Goal: Task Accomplishment & Management: Complete application form

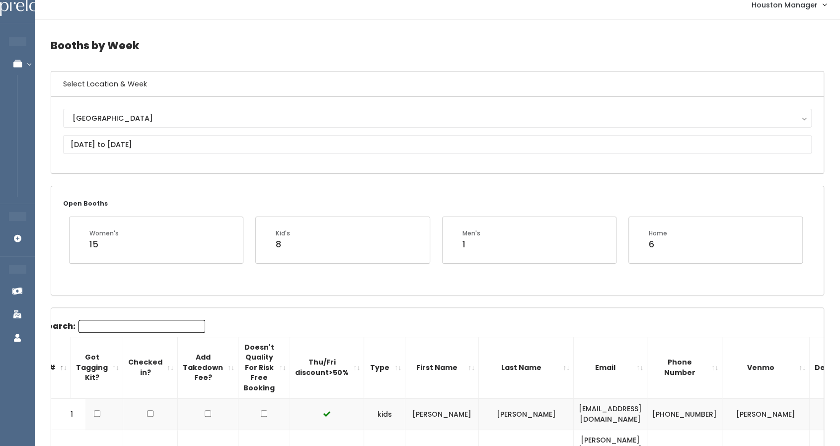
scroll to position [9, 0]
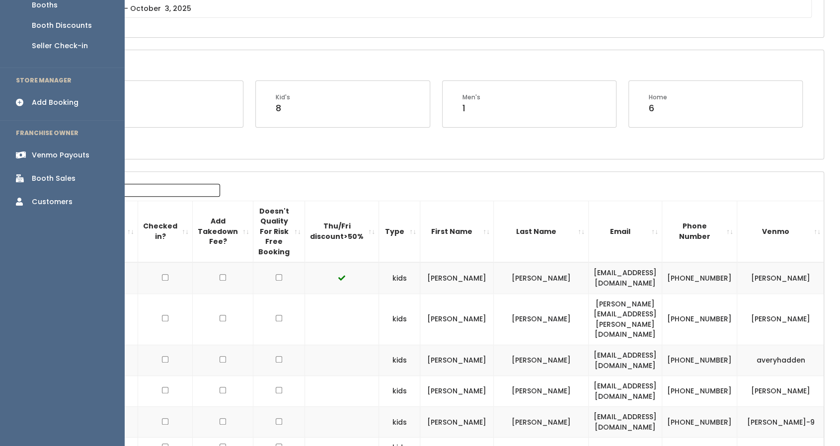
scroll to position [119, 0]
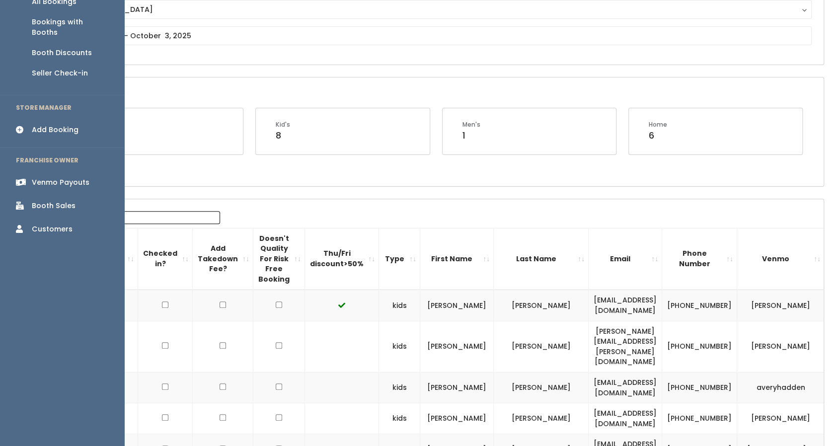
click at [56, 201] on div "Booth Sales" at bounding box center [54, 206] width 44 height 10
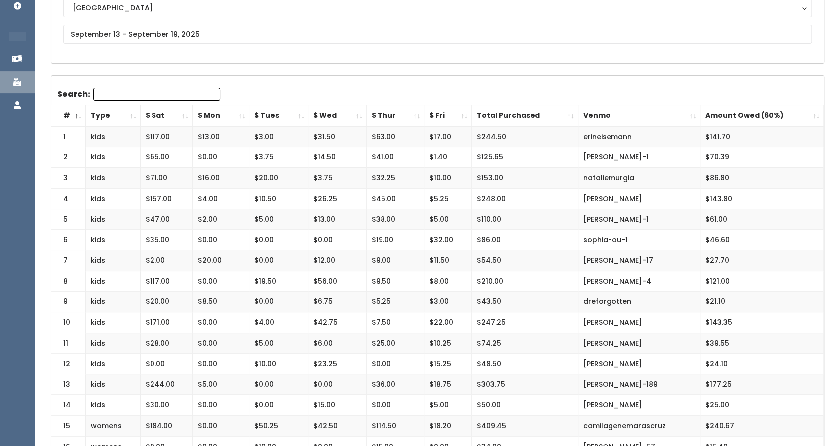
scroll to position [27, 0]
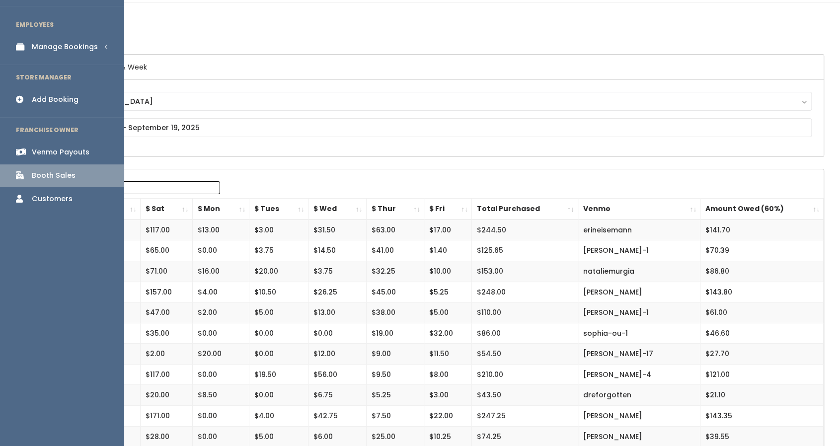
click at [69, 48] on div "Manage Bookings" at bounding box center [65, 47] width 66 height 10
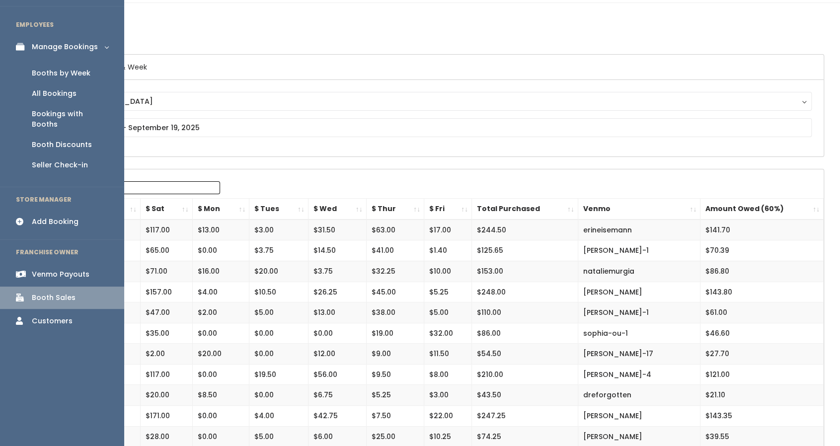
click at [69, 73] on div "Booths by Week" at bounding box center [61, 73] width 59 height 10
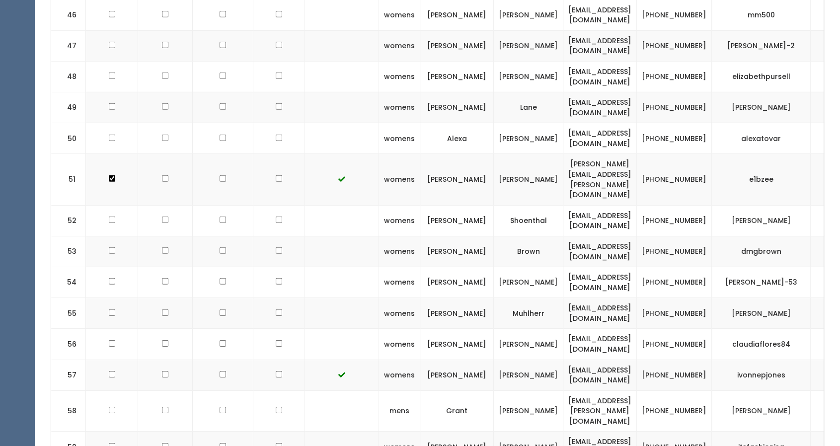
scroll to position [1892, 0]
click at [564, 431] on td "[EMAIL_ADDRESS][DOMAIN_NAME]" at bounding box center [601, 446] width 74 height 31
copy tr "[EMAIL_ADDRESS][DOMAIN_NAME]"
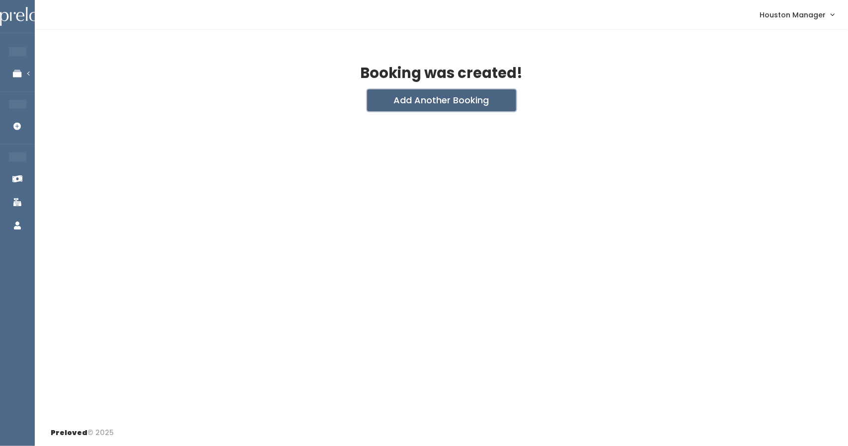
click at [461, 106] on button "Add Another Booking" at bounding box center [441, 100] width 149 height 22
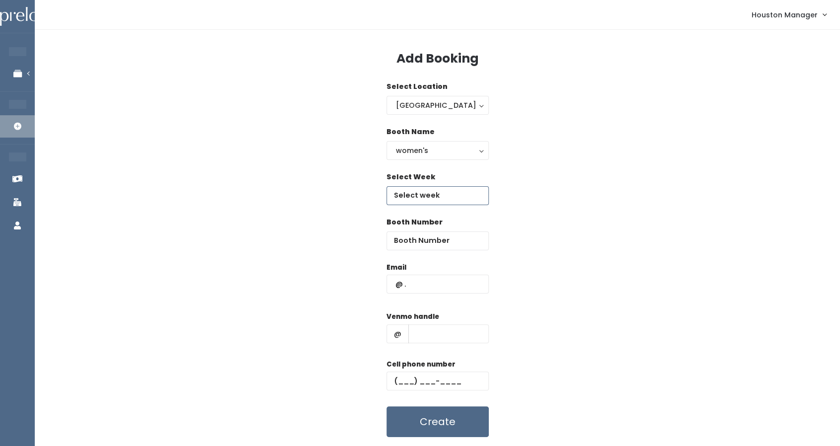
click at [419, 198] on input "text" at bounding box center [438, 195] width 102 height 19
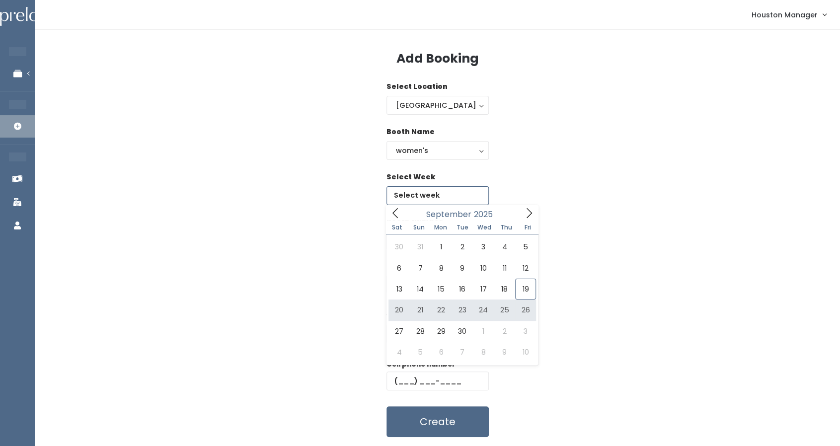
type input "September 20 to September 26"
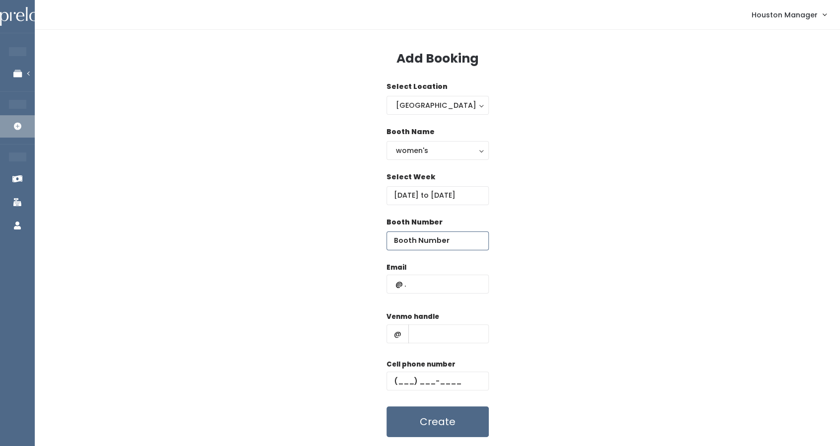
click at [412, 246] on input "number" at bounding box center [438, 241] width 102 height 19
type input "27"
click at [424, 281] on input "text" at bounding box center [438, 284] width 102 height 19
paste input "ivonnepjones@gmail.com>"
type input "[EMAIL_ADDRESS][DOMAIN_NAME]"
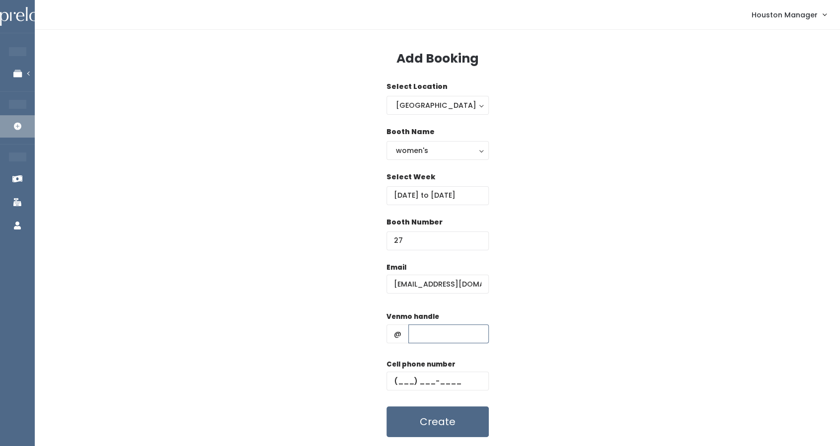
click at [429, 336] on input "text" at bounding box center [448, 333] width 81 height 19
type input "555"
click at [429, 374] on input "text" at bounding box center [438, 381] width 102 height 19
type input "(444) 444-4444"
click at [396, 241] on input "27" at bounding box center [438, 241] width 102 height 19
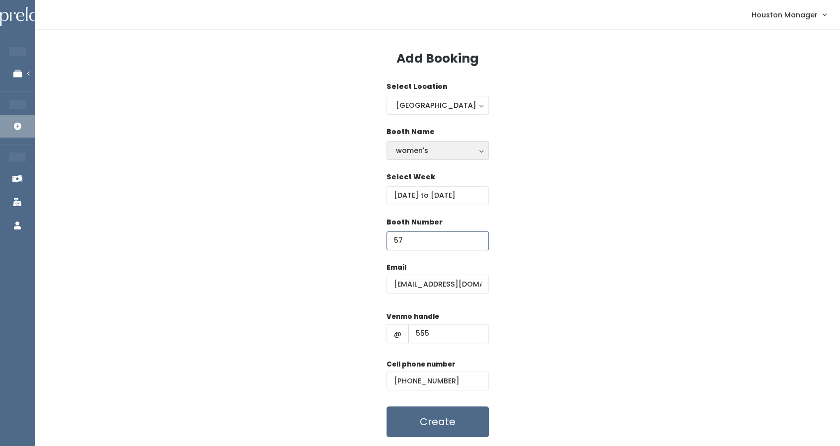
type input "57"
click at [430, 151] on div "women's" at bounding box center [437, 150] width 83 height 11
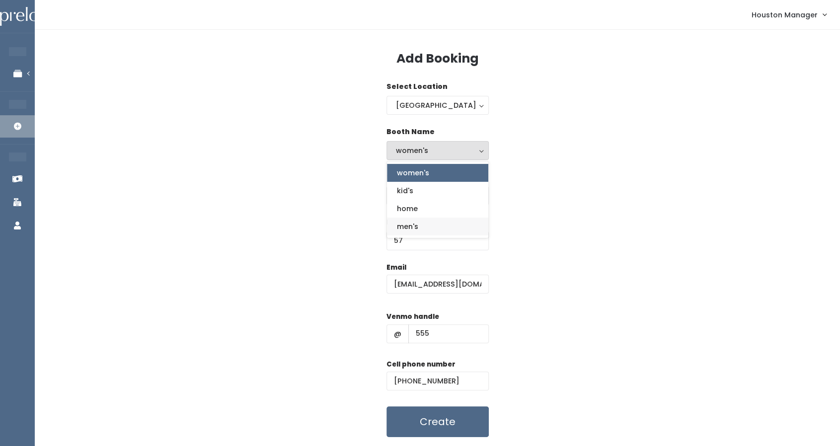
click at [412, 222] on span "men's" at bounding box center [407, 226] width 21 height 11
select select "mens"
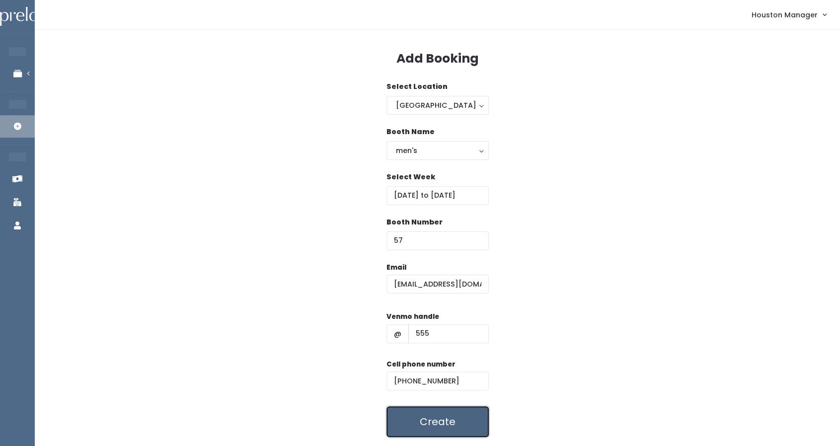
click at [469, 421] on button "Create" at bounding box center [438, 421] width 102 height 31
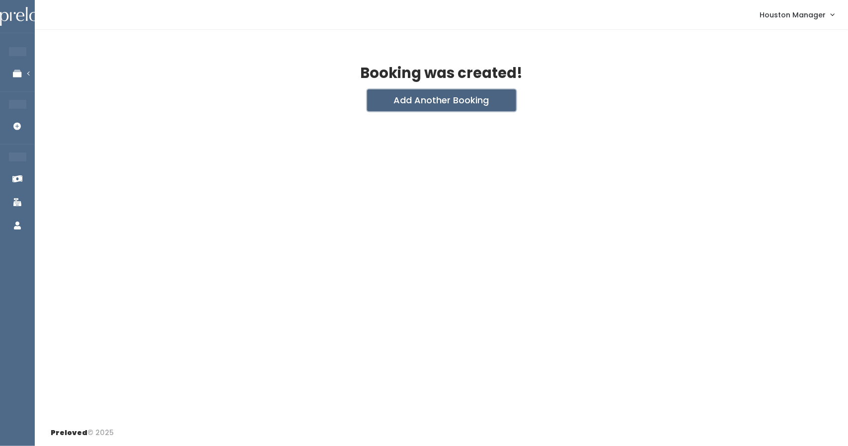
click at [456, 97] on button "Add Another Booking" at bounding box center [441, 100] width 149 height 22
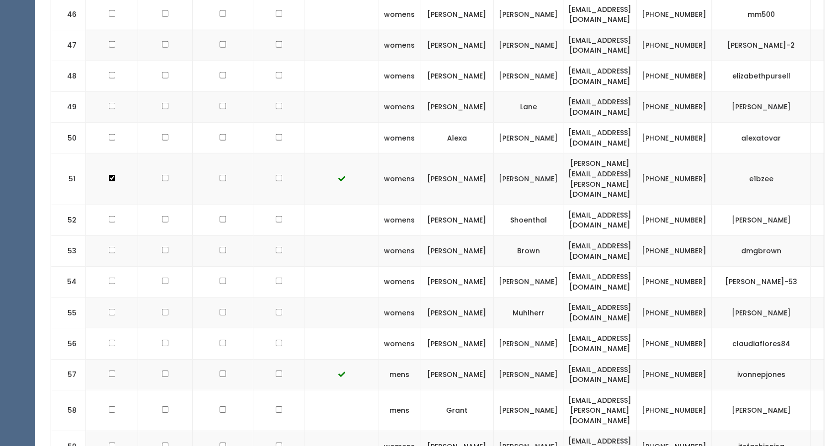
copy tr "grant.rachal@gmail.com"
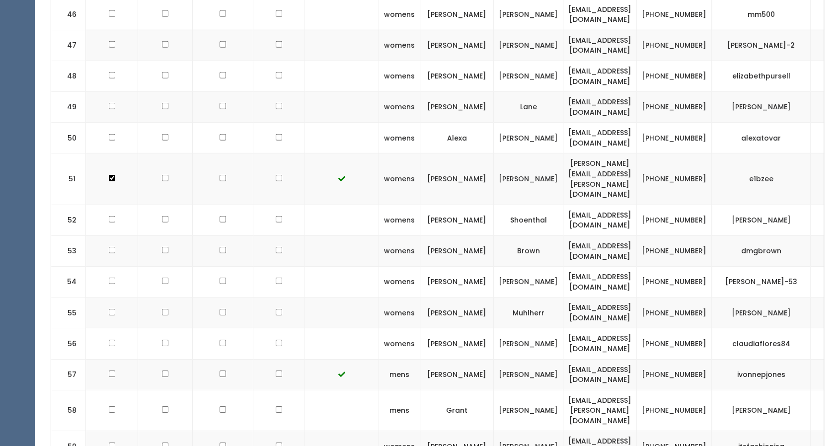
drag, startPoint x: 516, startPoint y: 323, endPoint x: 503, endPoint y: 323, distance: 13.4
drag, startPoint x: 455, startPoint y: 326, endPoint x: 447, endPoint y: 326, distance: 8.0
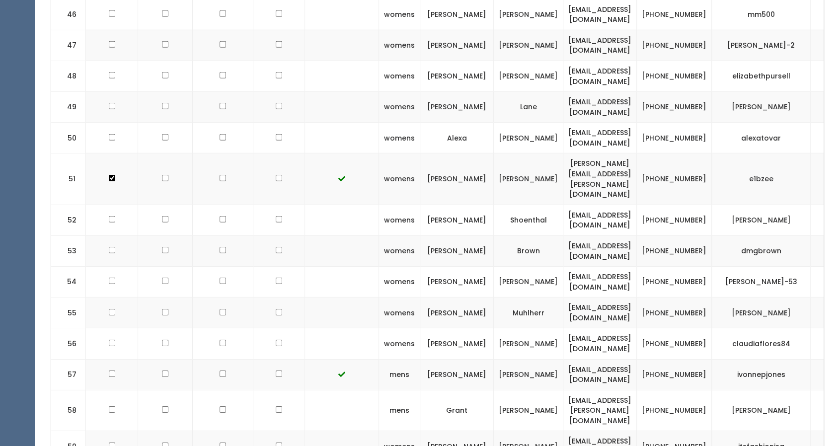
copy tr "[EMAIL_ADDRESS][PERSON_NAME][DOMAIN_NAME]"
click at [584, 431] on td "[EMAIL_ADDRESS][DOMAIN_NAME]" at bounding box center [601, 446] width 74 height 31
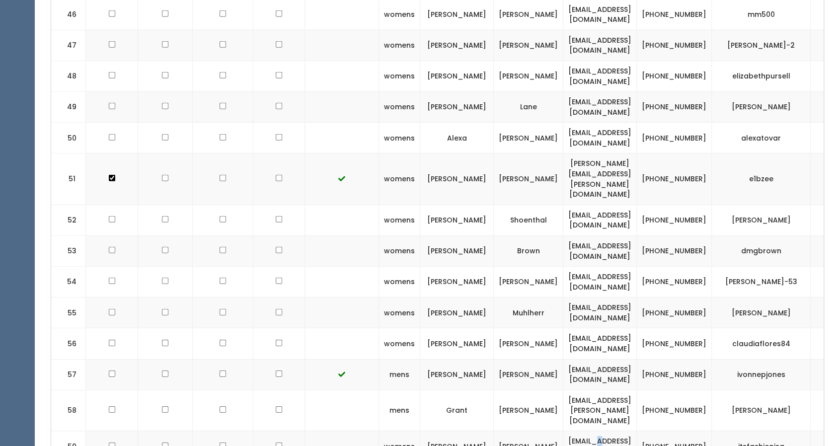
click at [584, 431] on td "[EMAIL_ADDRESS][DOMAIN_NAME]" at bounding box center [601, 446] width 74 height 31
copy tr "[EMAIL_ADDRESS][DOMAIN_NAME]"
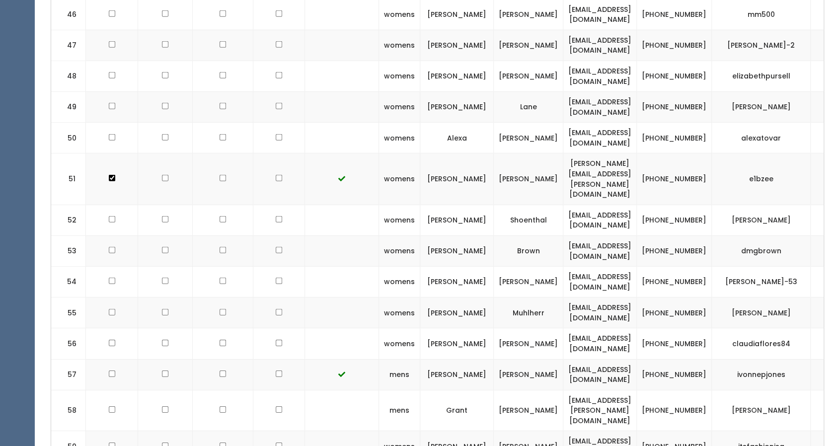
copy tr "[EMAIL_ADDRESS][PERSON_NAME][DOMAIN_NAME]"
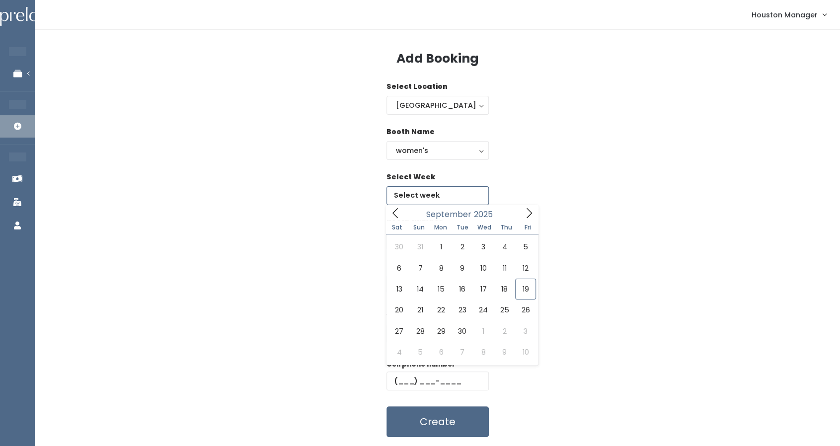
click at [439, 194] on input "text" at bounding box center [438, 195] width 102 height 19
type input "[DATE] to [DATE]"
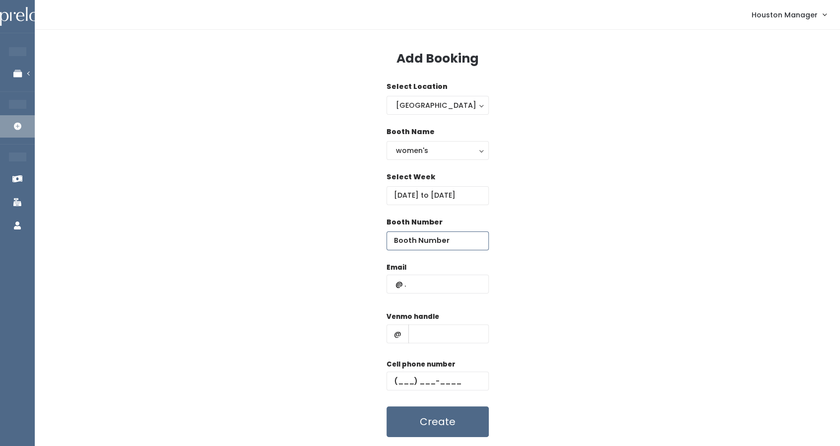
click at [419, 238] on input "number" at bounding box center [438, 241] width 102 height 19
type input "60"
click at [415, 280] on input "text" at bounding box center [438, 284] width 102 height 19
paste input "[EMAIL_ADDRESS][DOMAIN_NAME]"
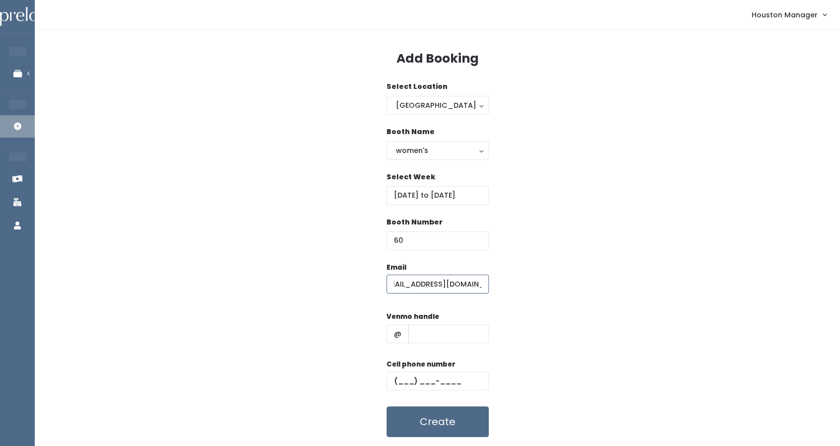
type input "[EMAIL_ADDRESS][DOMAIN_NAME]"
type input "999"
type input "[PHONE_NUMBER]"
click at [434, 424] on button "Create" at bounding box center [438, 421] width 102 height 31
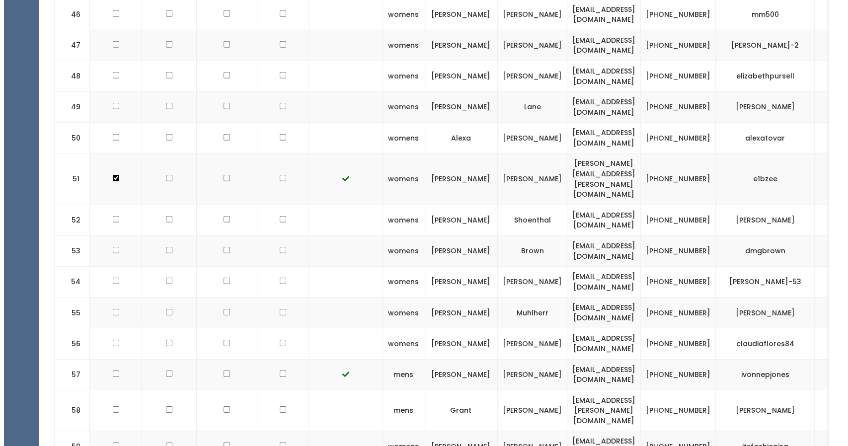
scroll to position [0, 24]
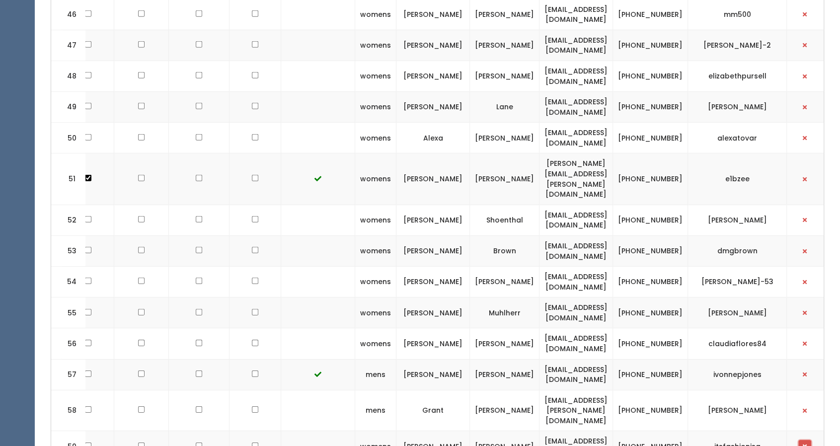
click at [803, 444] on span "button" at bounding box center [805, 447] width 4 height 6
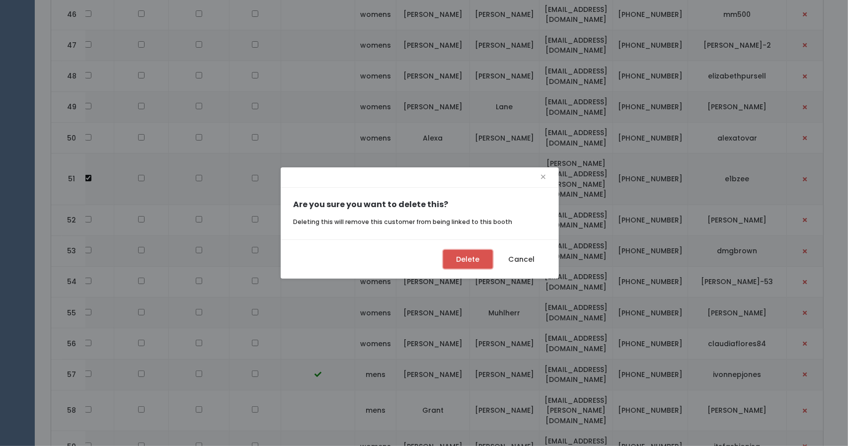
click at [454, 259] on button "Delete" at bounding box center [468, 259] width 50 height 19
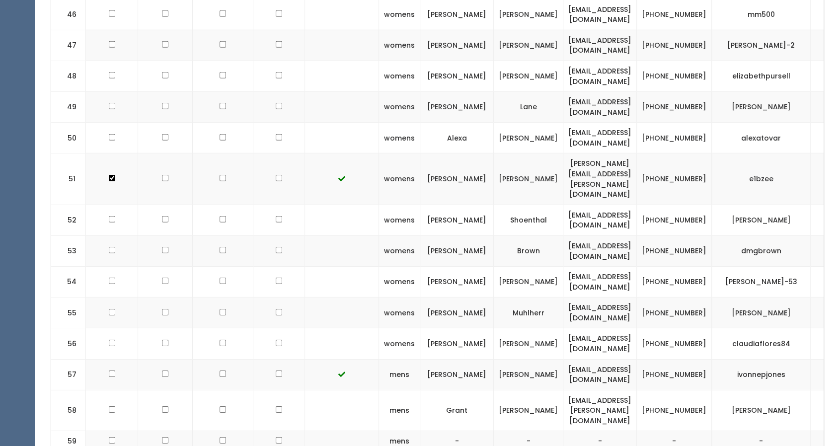
click at [583, 390] on td "[EMAIL_ADDRESS][PERSON_NAME][DOMAIN_NAME]" at bounding box center [601, 410] width 74 height 41
copy tr "[EMAIL_ADDRESS][PERSON_NAME][DOMAIN_NAME]"
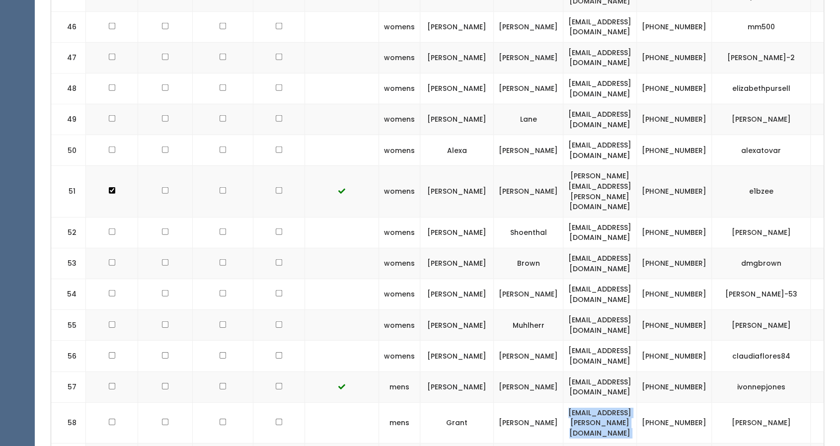
scroll to position [1878, 0]
